Goal: Book appointment/travel/reservation

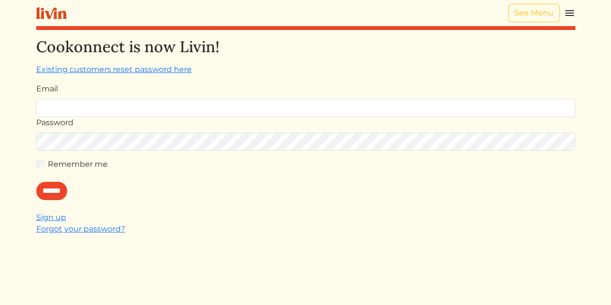
type input "**********"
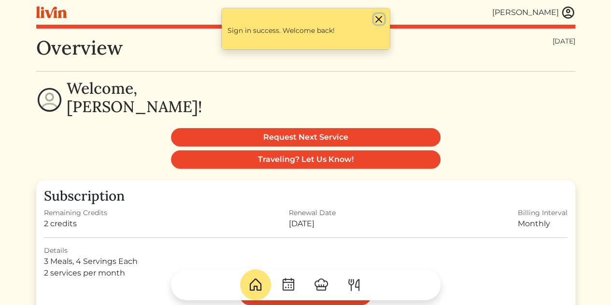
click at [381, 17] on button "Close" at bounding box center [379, 19] width 10 height 10
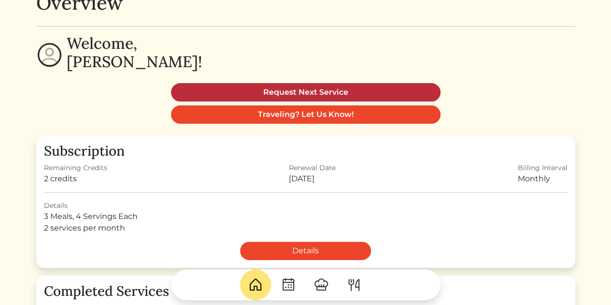
scroll to position [46, 0]
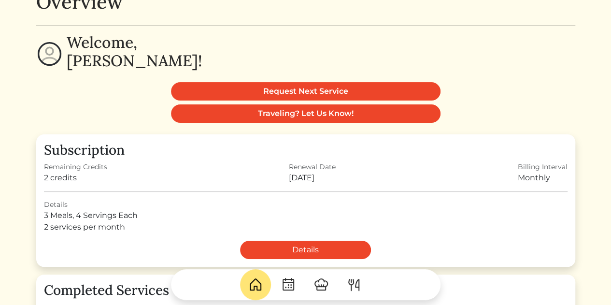
click at [323, 290] on img at bounding box center [321, 284] width 15 height 15
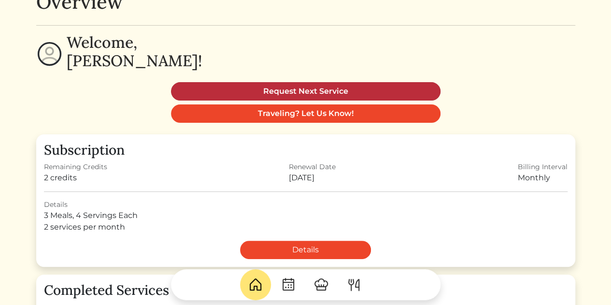
click at [283, 88] on link "Request Next Service" at bounding box center [306, 91] width 270 height 18
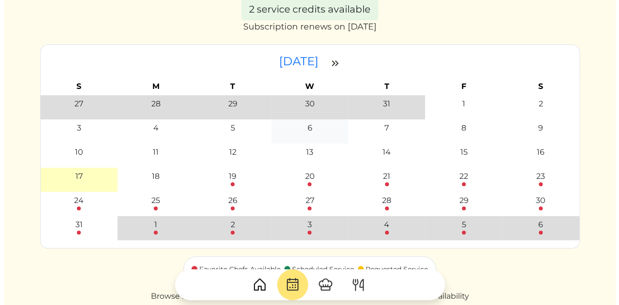
scroll to position [59, 0]
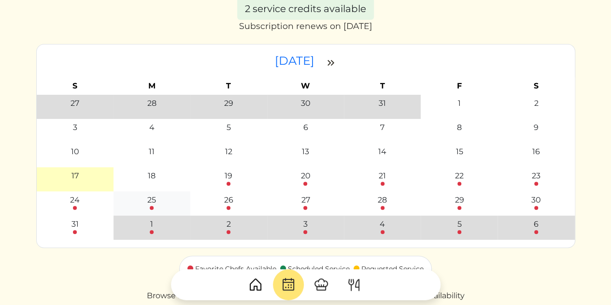
click at [152, 202] on div "25" at bounding box center [151, 200] width 9 height 12
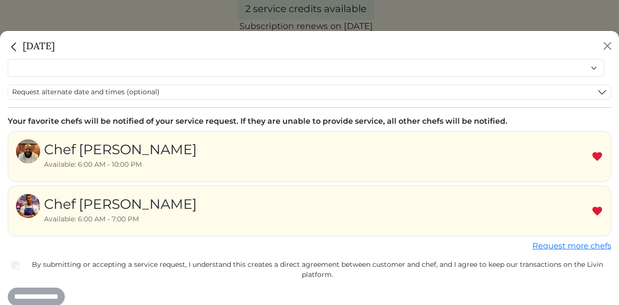
scroll to position [71, 0]
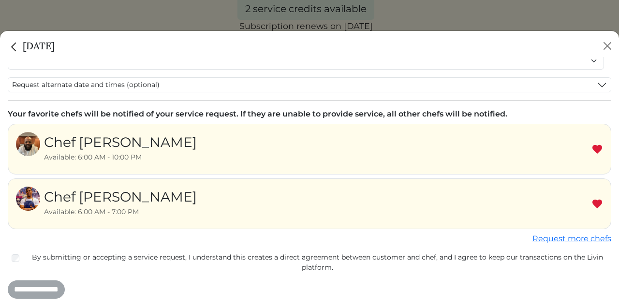
click at [591, 147] on img at bounding box center [597, 150] width 12 height 12
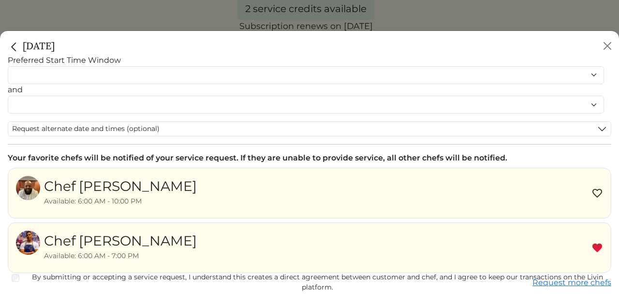
scroll to position [0, 0]
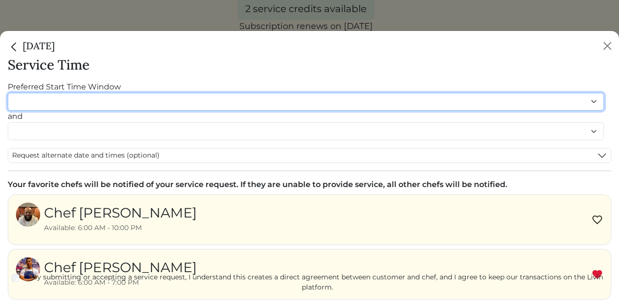
click at [118, 103] on select "******* ******* ******* ******* ******* ******* ******** ******** ******** ****…" at bounding box center [306, 102] width 596 height 18
select select "********"
click at [8, 93] on select "******* ******* ******* ******* ******* ******* ******** ******** ******** ****…" at bounding box center [306, 102] width 596 height 18
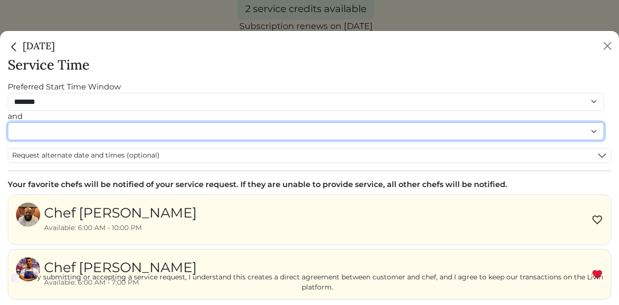
click at [47, 132] on select "******* ******* ******* ******* ******* ******* ******** ******** ******** ****…" at bounding box center [306, 131] width 596 height 18
select select "********"
click at [8, 132] on select "******* ******* ******* ******* ******* ******* ******** ******** ******** ****…" at bounding box center [306, 131] width 596 height 18
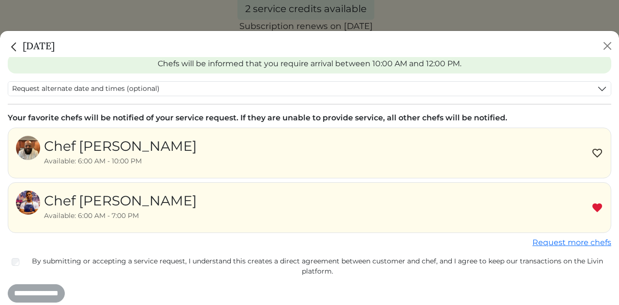
scroll to position [103, 0]
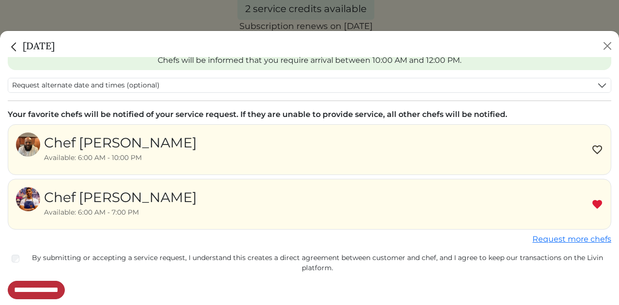
click at [41, 290] on input "**********" at bounding box center [36, 290] width 57 height 18
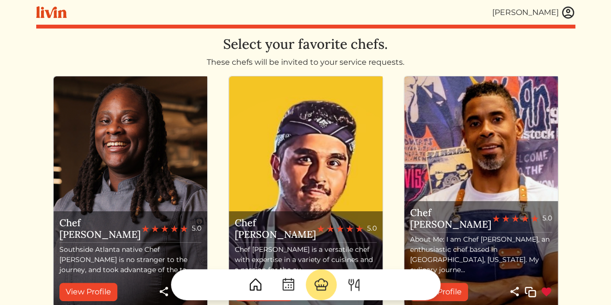
click at [569, 12] on img at bounding box center [568, 12] width 14 height 14
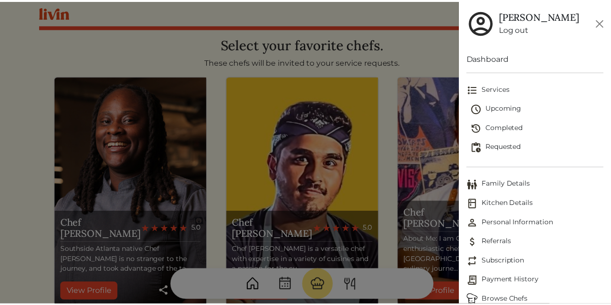
scroll to position [13, 0]
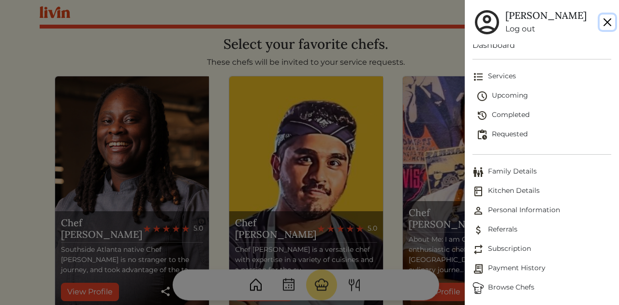
click at [605, 24] on button "Close" at bounding box center [606, 21] width 15 height 15
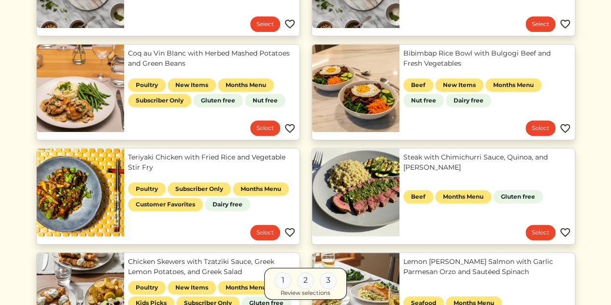
scroll to position [188, 0]
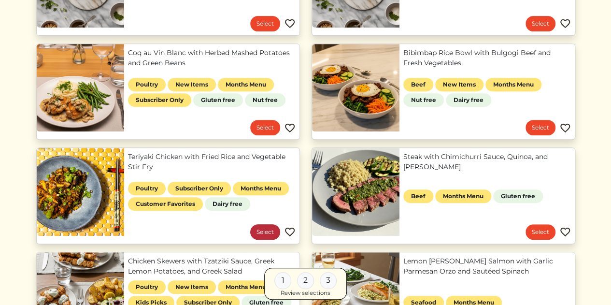
click at [266, 232] on link "Select" at bounding box center [265, 231] width 30 height 15
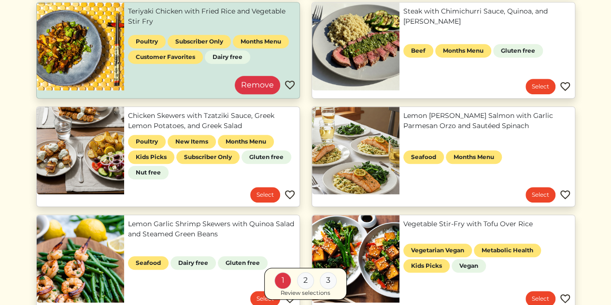
scroll to position [333, 0]
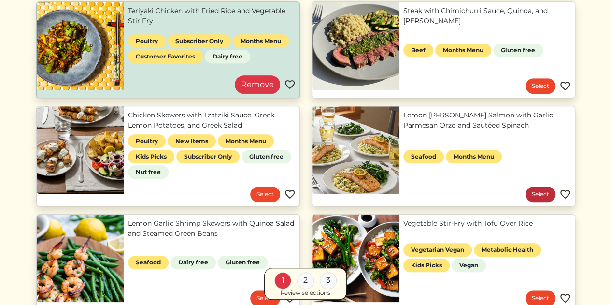
click at [541, 195] on link "Select" at bounding box center [541, 194] width 30 height 15
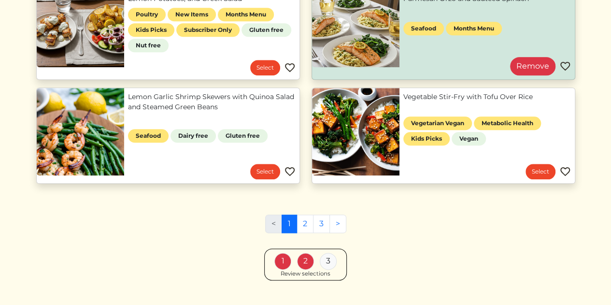
scroll to position [461, 0]
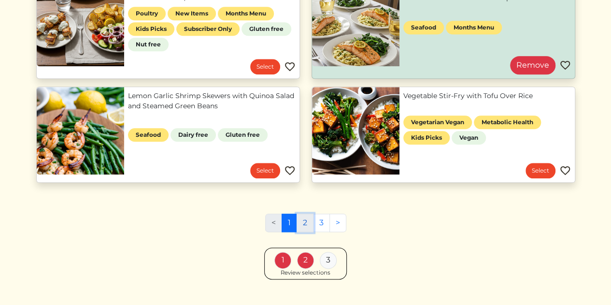
click at [307, 223] on link "2" at bounding box center [305, 223] width 17 height 18
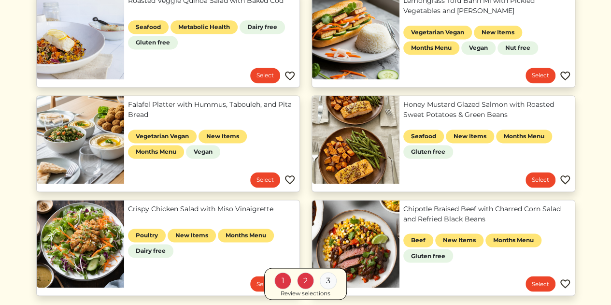
scroll to position [660, 0]
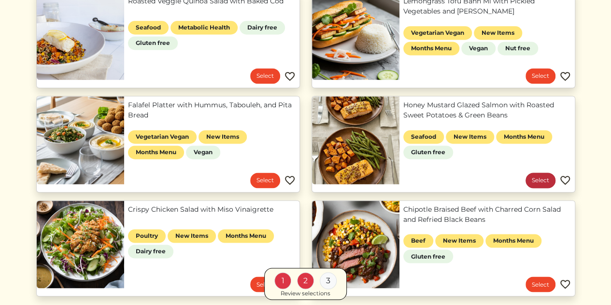
click at [540, 178] on link "Select" at bounding box center [541, 180] width 30 height 15
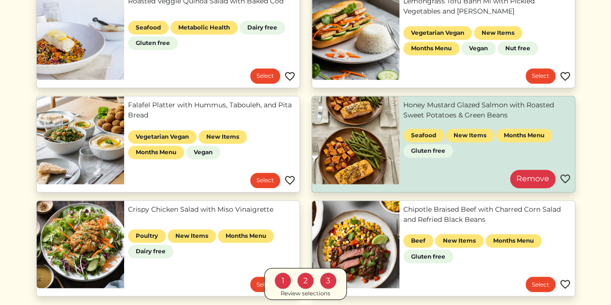
click at [281, 283] on div "1" at bounding box center [283, 280] width 17 height 17
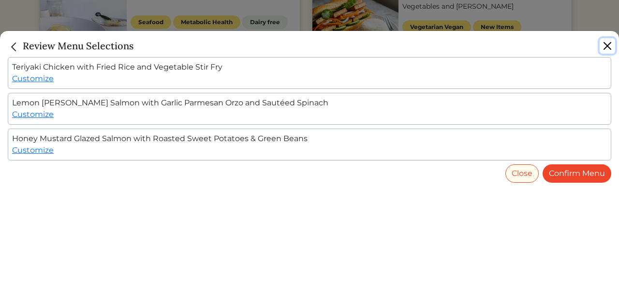
click at [603, 47] on button "Close" at bounding box center [606, 45] width 15 height 15
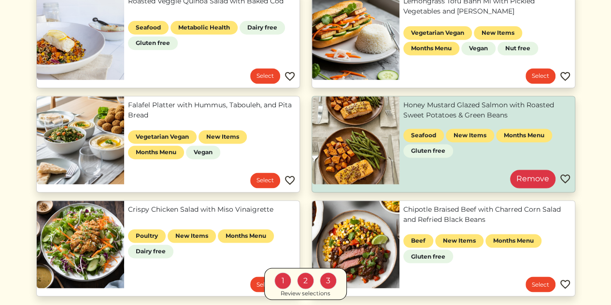
scroll to position [789, 0]
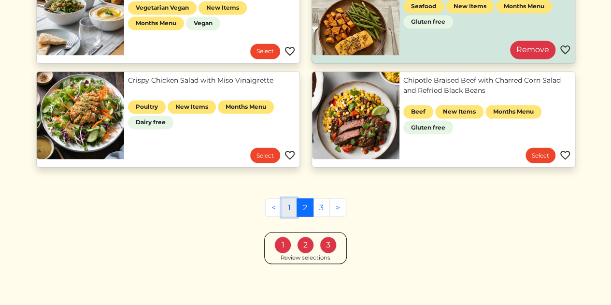
click at [285, 208] on link "1" at bounding box center [289, 207] width 15 height 18
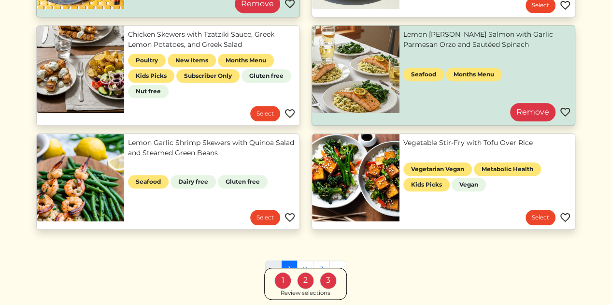
scroll to position [415, 0]
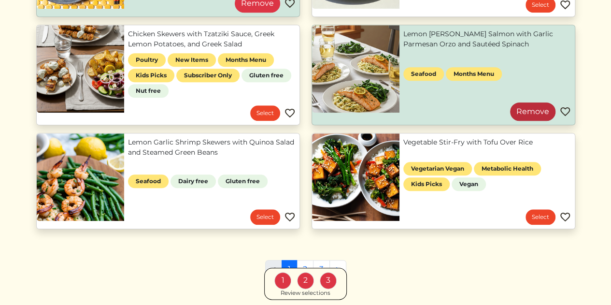
click at [531, 109] on link "Remove" at bounding box center [532, 111] width 45 height 18
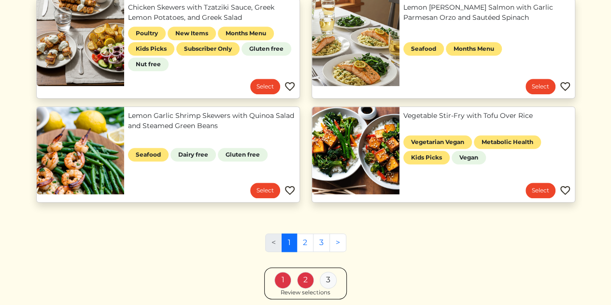
scroll to position [477, 0]
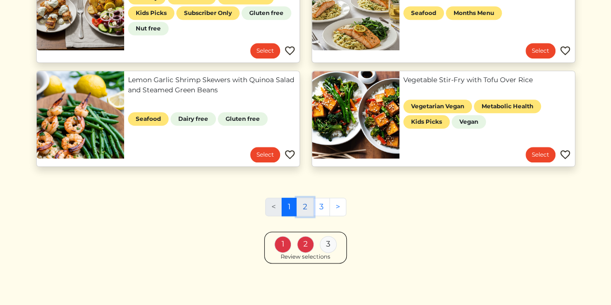
click at [303, 207] on link "2" at bounding box center [305, 207] width 17 height 18
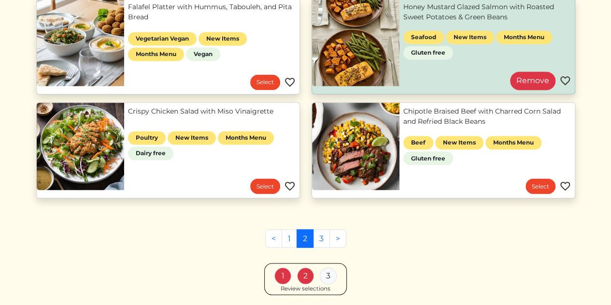
scroll to position [759, 0]
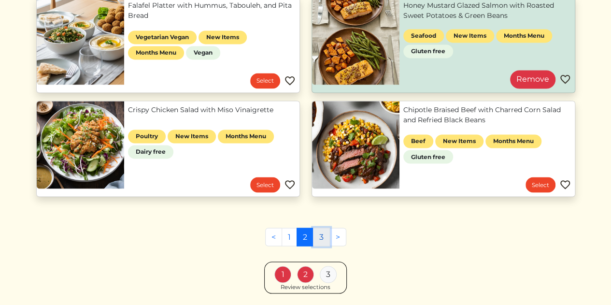
click at [321, 235] on link "3" at bounding box center [321, 237] width 17 height 18
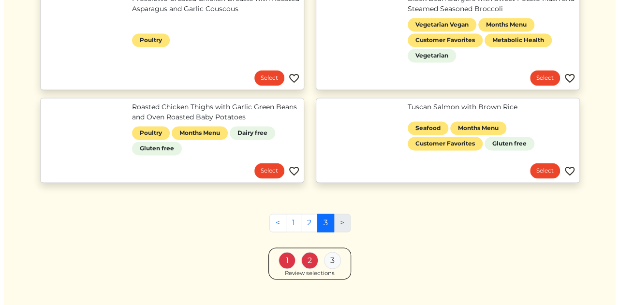
scroll to position [636, 0]
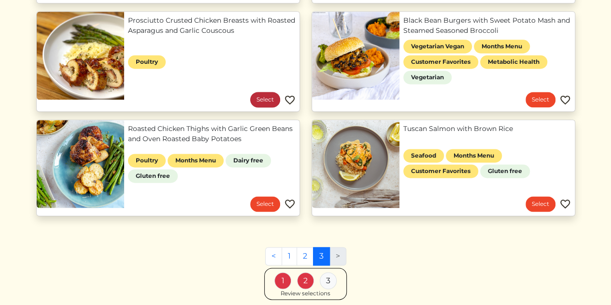
click at [265, 101] on link "Select" at bounding box center [265, 99] width 30 height 15
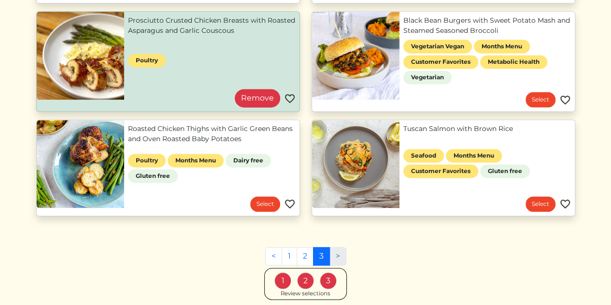
click at [311, 291] on div "Review selections" at bounding box center [306, 293] width 50 height 9
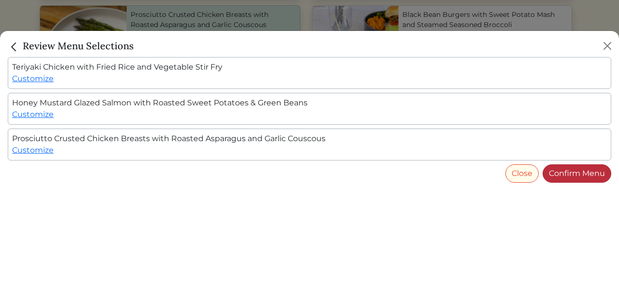
click at [563, 172] on link "Confirm Menu" at bounding box center [576, 173] width 69 height 18
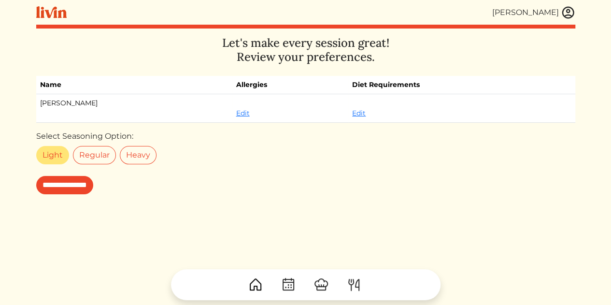
click at [50, 153] on label "Light" at bounding box center [52, 155] width 33 height 18
click at [59, 187] on input "**********" at bounding box center [64, 185] width 57 height 18
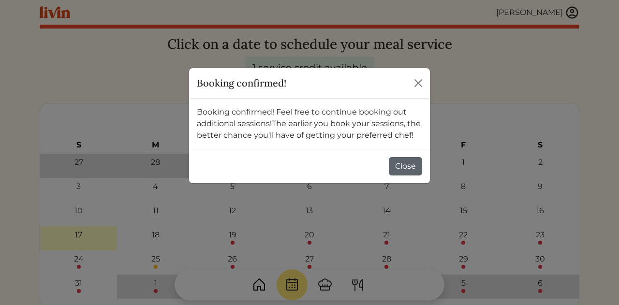
click at [406, 168] on button "Close" at bounding box center [405, 166] width 33 height 18
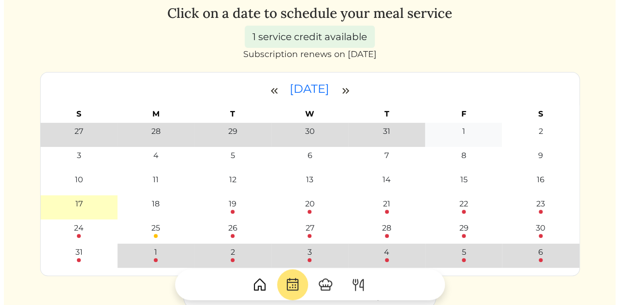
scroll to position [31, 0]
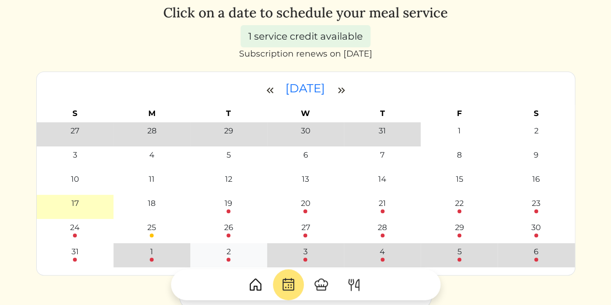
click at [229, 258] on div at bounding box center [229, 260] width 4 height 4
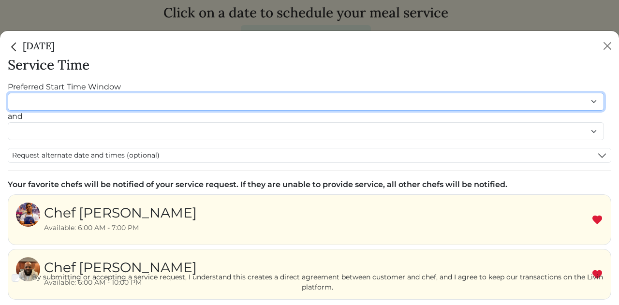
click at [66, 103] on select "******* ******* ******* ******* ******* ******* ******** ******** ******** ****…" at bounding box center [306, 102] width 596 height 18
select select "********"
click at [8, 93] on select "******* ******* ******* ******* ******* ******* ******** ******** ******** ****…" at bounding box center [306, 102] width 596 height 18
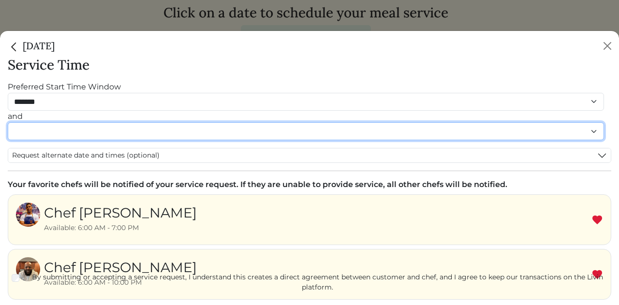
click at [35, 132] on select "******* ******* ******* ******* ******* ******* ******** ******** ******** ****…" at bounding box center [306, 131] width 596 height 18
select select "********"
click at [8, 132] on select "******* ******* ******* ******* ******* ******* ******** ******** ******** ****…" at bounding box center [306, 131] width 596 height 18
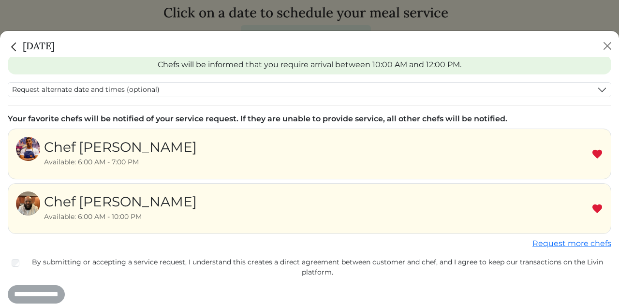
scroll to position [103, 0]
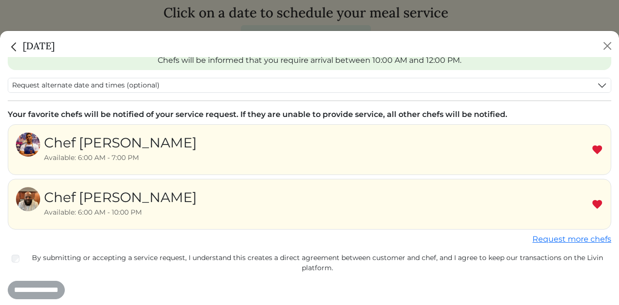
click at [591, 203] on img at bounding box center [597, 205] width 12 height 12
click at [33, 289] on input "**********" at bounding box center [36, 290] width 57 height 18
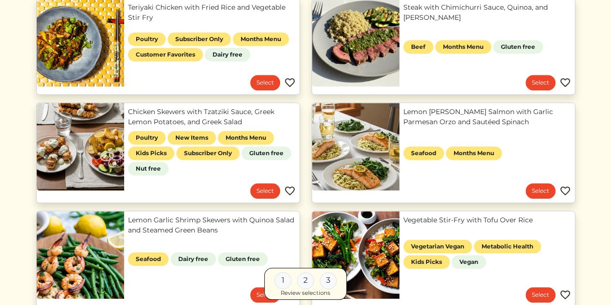
scroll to position [338, 0]
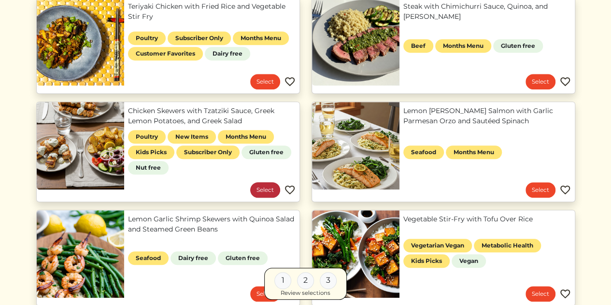
click at [262, 188] on link "Select" at bounding box center [265, 189] width 30 height 15
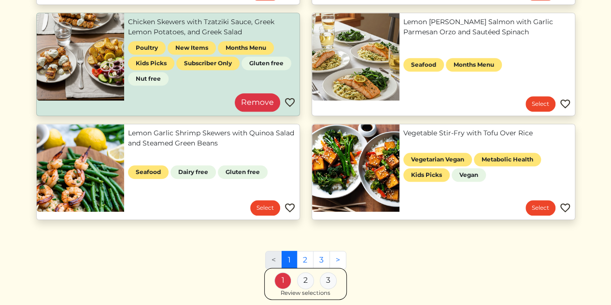
scroll to position [428, 0]
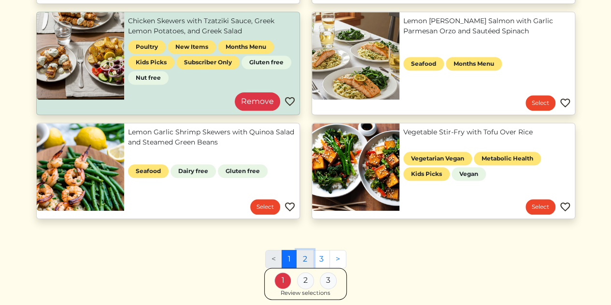
click at [306, 257] on link "2" at bounding box center [305, 259] width 17 height 18
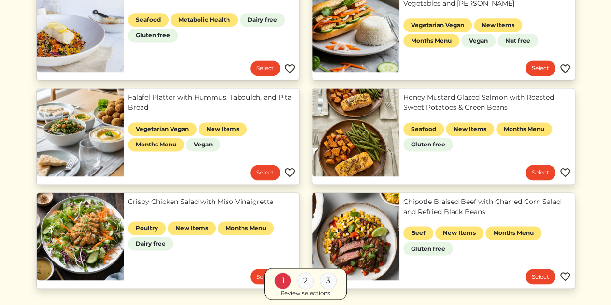
scroll to position [669, 0]
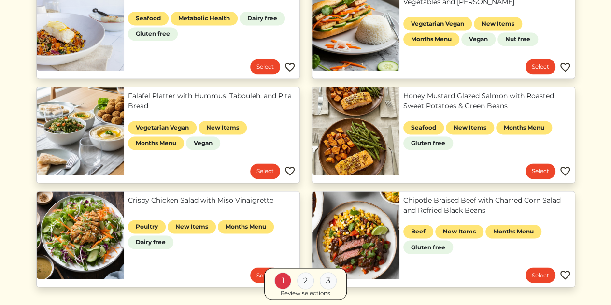
click at [305, 284] on div "2" at bounding box center [305, 280] width 17 height 17
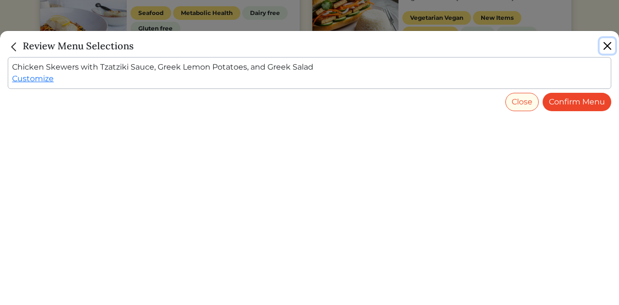
click at [603, 49] on button "Close" at bounding box center [606, 45] width 15 height 15
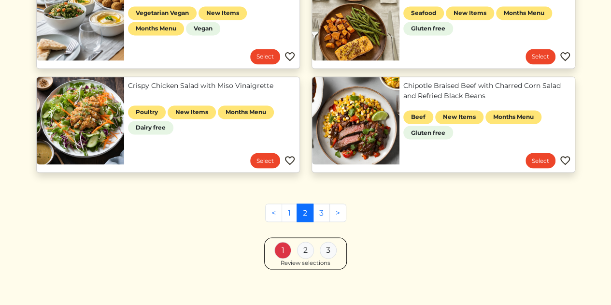
scroll to position [784, 0]
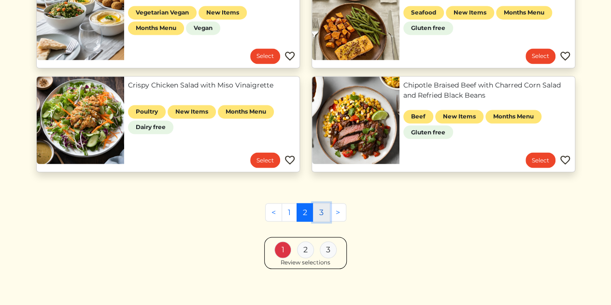
click at [322, 207] on link "3" at bounding box center [321, 212] width 17 height 18
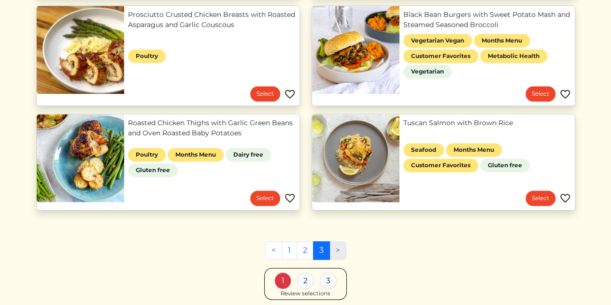
scroll to position [658, 0]
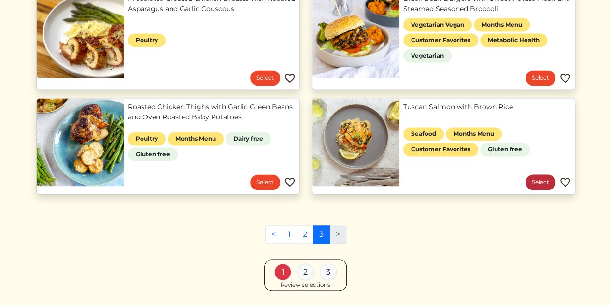
click at [538, 179] on link "Select" at bounding box center [541, 181] width 30 height 15
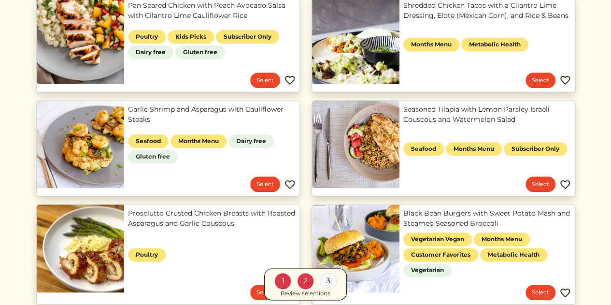
scroll to position [436, 0]
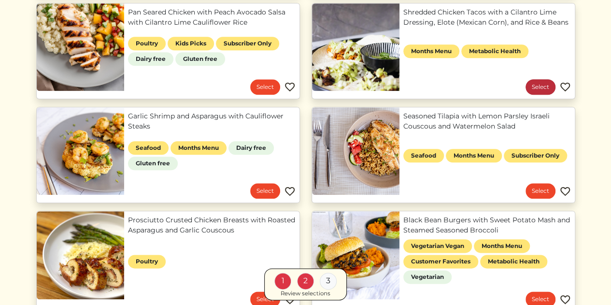
click at [538, 87] on link "Select" at bounding box center [541, 86] width 30 height 15
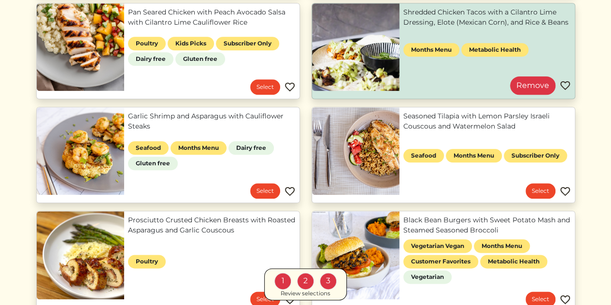
click at [334, 293] on div "1 2 3 Review selections" at bounding box center [305, 284] width 83 height 32
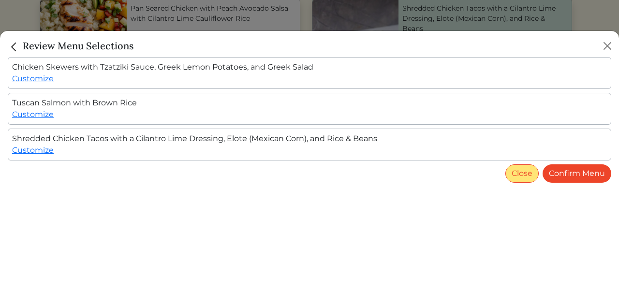
click at [523, 174] on button "Close" at bounding box center [521, 173] width 33 height 18
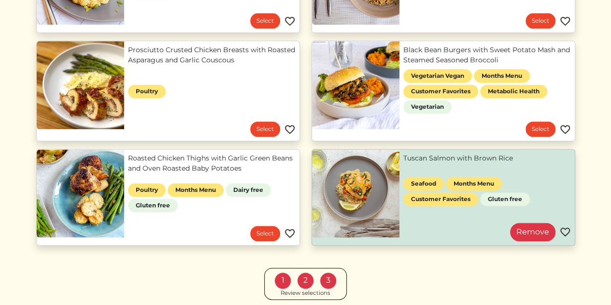
scroll to position [685, 0]
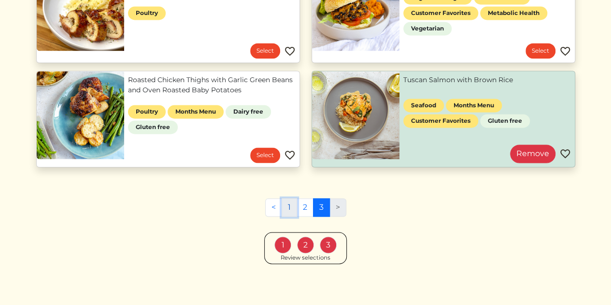
click at [288, 205] on link "1" at bounding box center [289, 207] width 15 height 18
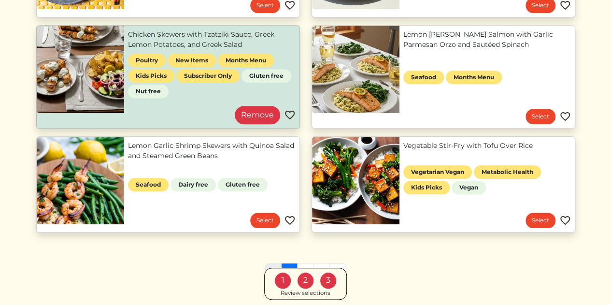
scroll to position [413, 0]
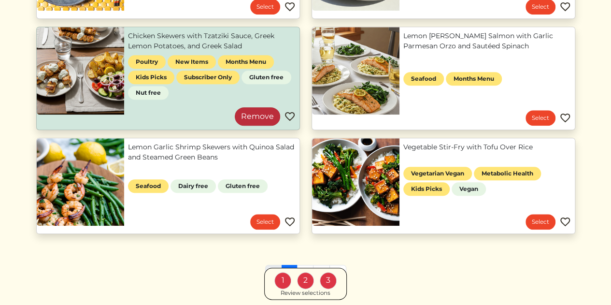
click at [261, 122] on link "Remove" at bounding box center [257, 116] width 45 height 18
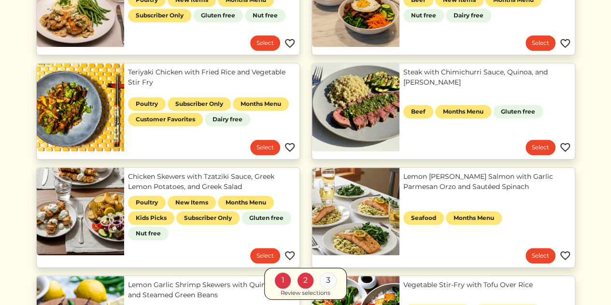
scroll to position [272, 0]
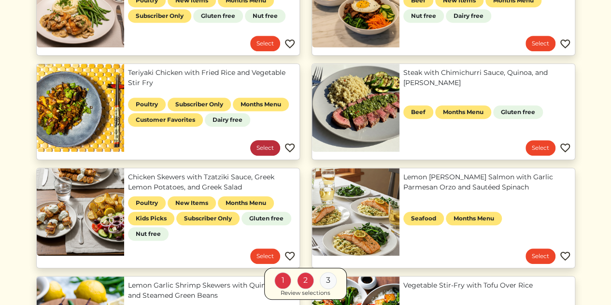
click at [271, 149] on link "Select" at bounding box center [265, 147] width 30 height 15
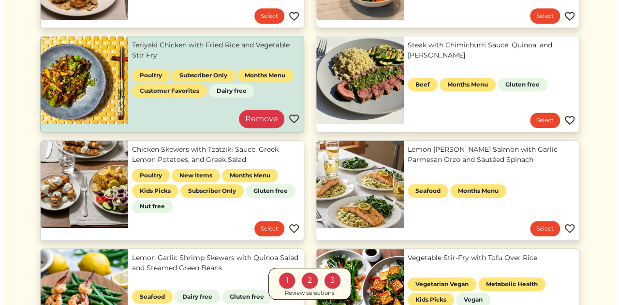
scroll to position [300, 0]
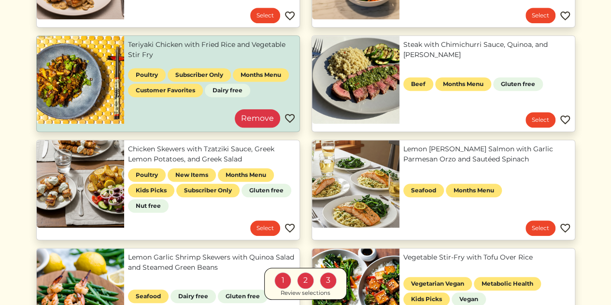
click at [304, 292] on div "Review selections" at bounding box center [306, 293] width 50 height 9
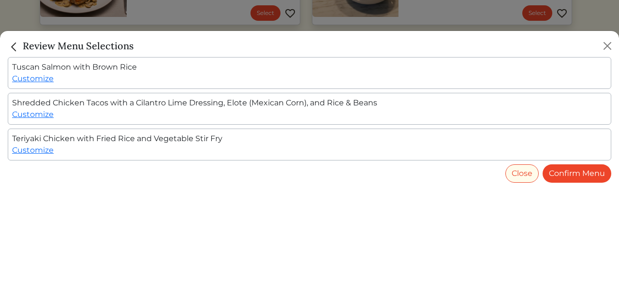
click at [304, 292] on div "Tuscan Salmon with Brown Rice Customize Shredded Chicken Tacos with a Cilantro …" at bounding box center [309, 181] width 619 height 248
click at [565, 175] on link "Confirm Menu" at bounding box center [576, 173] width 69 height 18
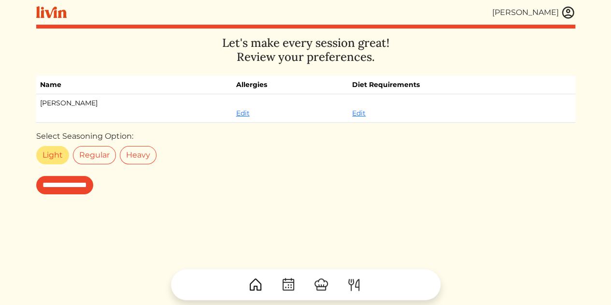
click at [57, 158] on label "Light" at bounding box center [52, 155] width 33 height 18
click at [73, 185] on input "**********" at bounding box center [64, 185] width 57 height 18
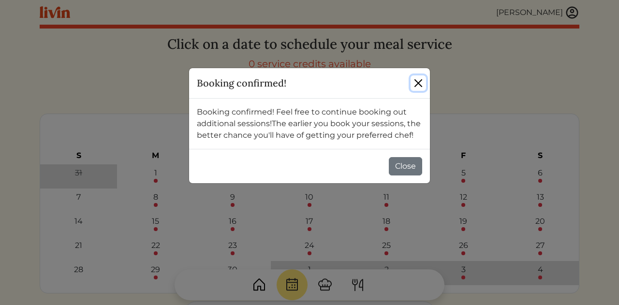
click at [419, 80] on button "Close" at bounding box center [417, 82] width 15 height 15
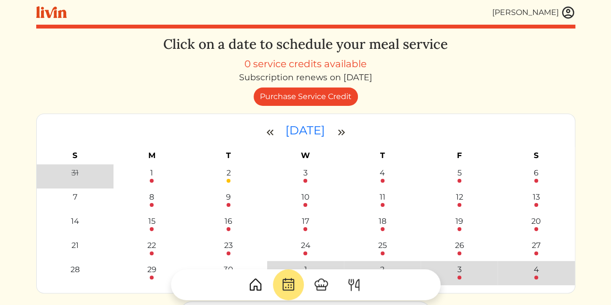
click at [321, 283] on img at bounding box center [321, 284] width 15 height 15
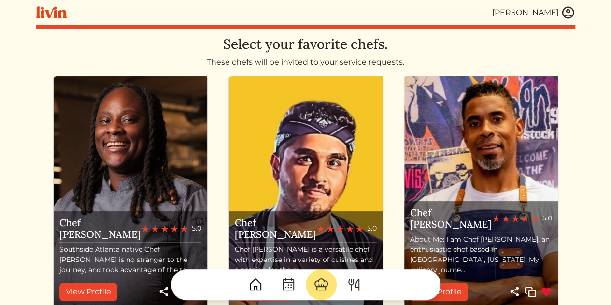
scroll to position [65, 0]
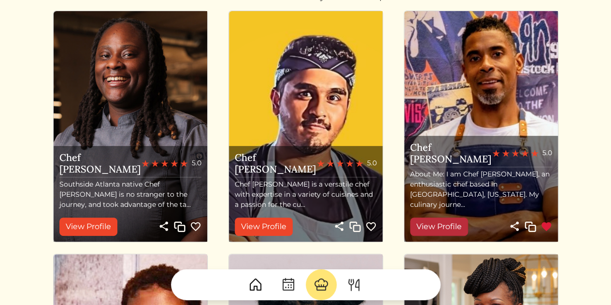
click at [447, 222] on link "View Profile" at bounding box center [439, 226] width 58 height 18
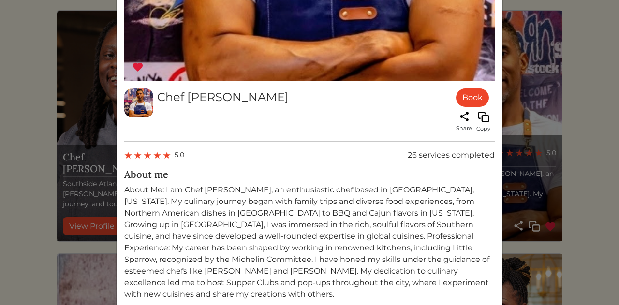
scroll to position [390, 0]
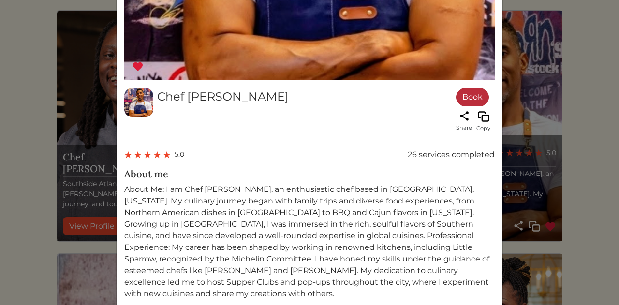
click at [465, 96] on link "Book" at bounding box center [472, 97] width 33 height 18
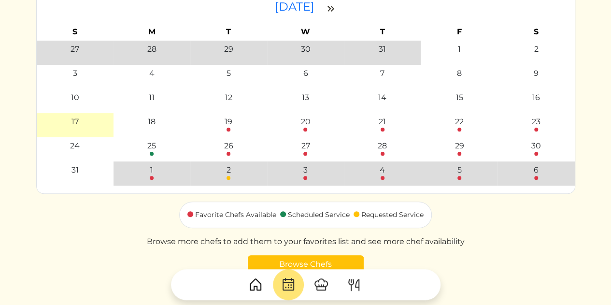
scroll to position [127, 0]
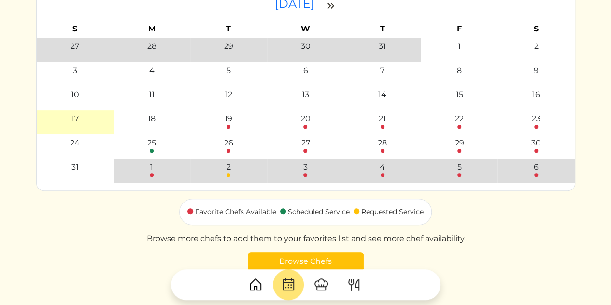
click at [337, 8] on img at bounding box center [331, 6] width 12 height 12
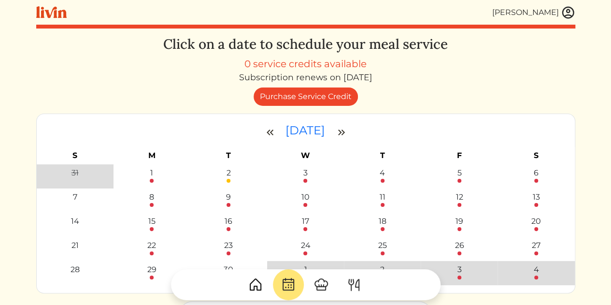
click at [566, 13] on img at bounding box center [568, 12] width 14 height 14
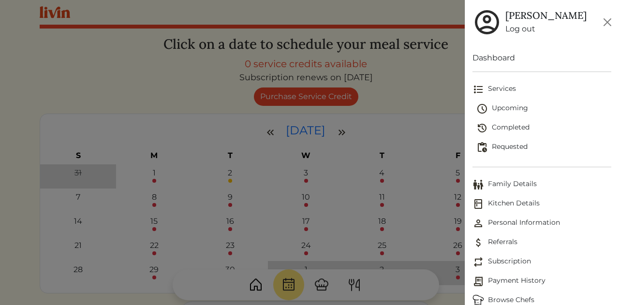
scroll to position [13, 0]
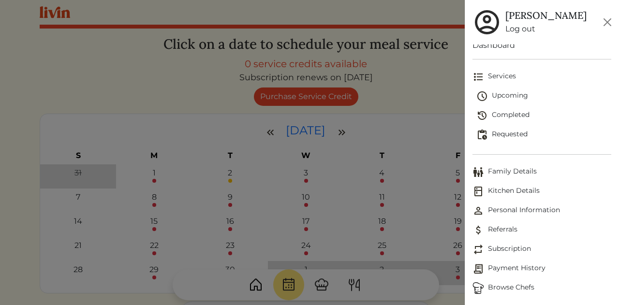
click at [481, 289] on img at bounding box center [478, 288] width 12 height 12
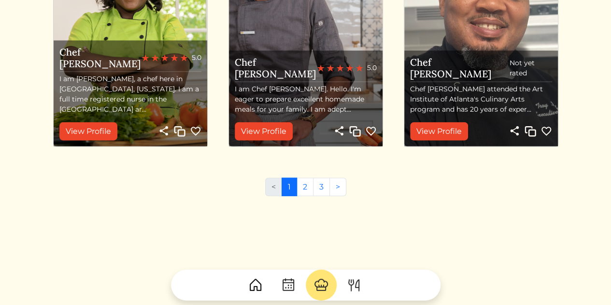
scroll to position [1145, 0]
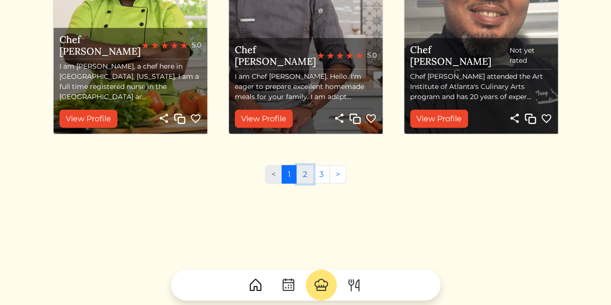
click at [310, 174] on link "2" at bounding box center [305, 174] width 17 height 18
